Goal: Find specific page/section: Find specific page/section

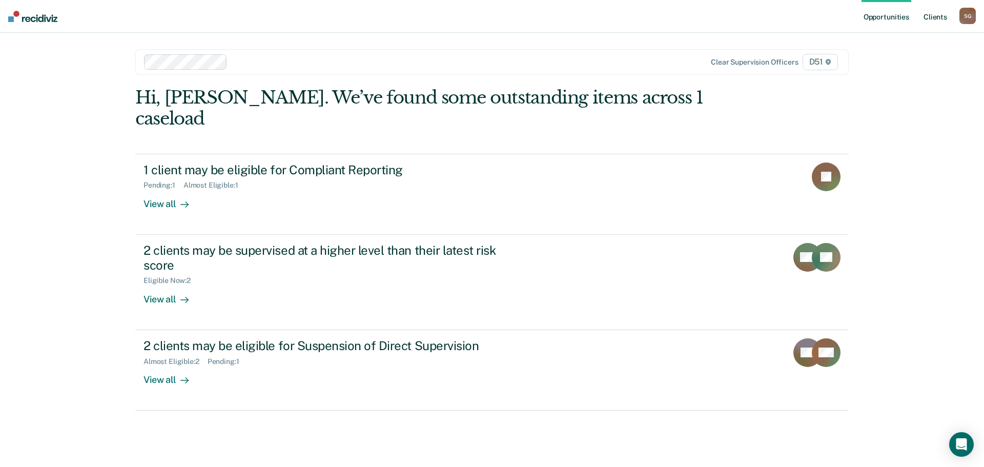
click at [931, 20] on link "Client s" at bounding box center [935, 16] width 28 height 33
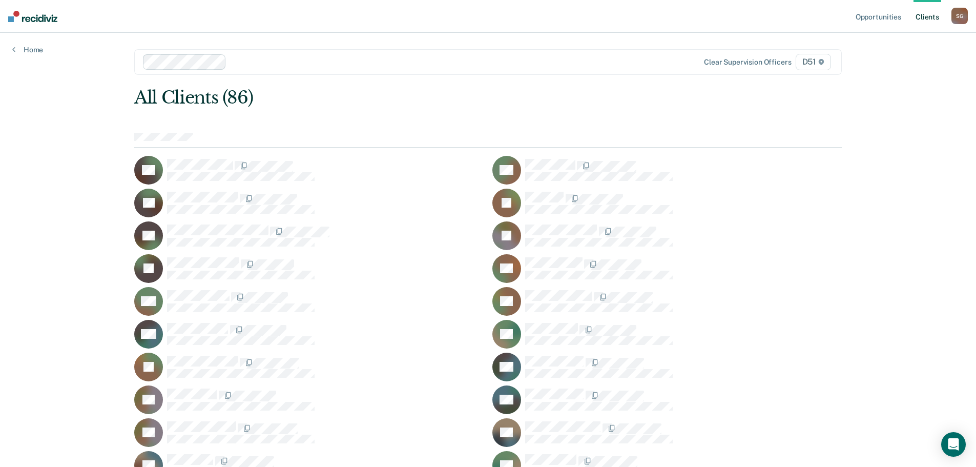
scroll to position [357, 0]
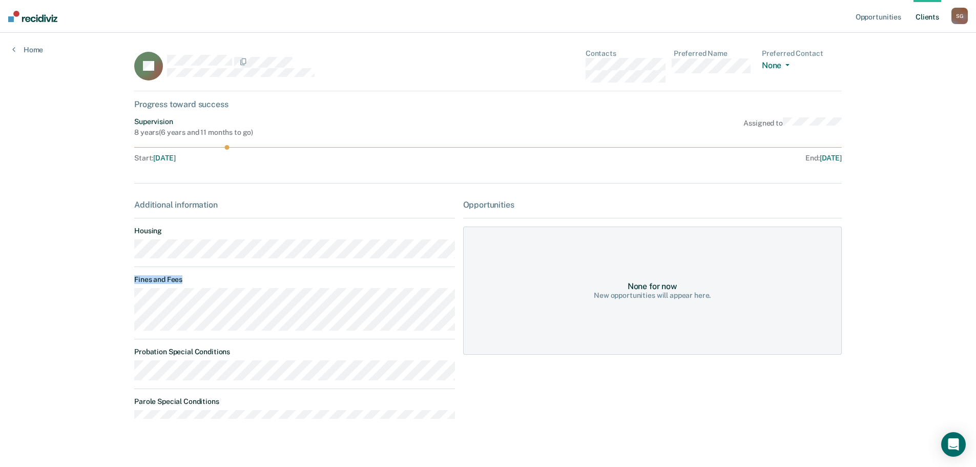
drag, startPoint x: 208, startPoint y: 332, endPoint x: 90, endPoint y: 301, distance: 121.3
click at [90, 301] on div "Opportunities Client s [PERSON_NAME] S G Profile How it works Log Out Home JH C…" at bounding box center [488, 240] width 976 height 480
copy dt "Fines and Fees"
